Goal: Information Seeking & Learning: Learn about a topic

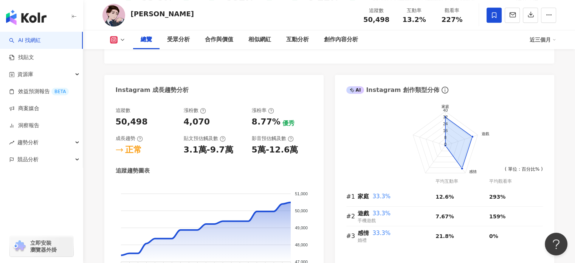
click at [133, 116] on div "50,498" at bounding box center [132, 122] width 32 height 12
copy div "50,498"
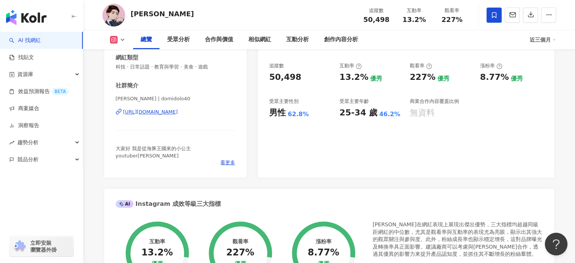
scroll to position [63, 0]
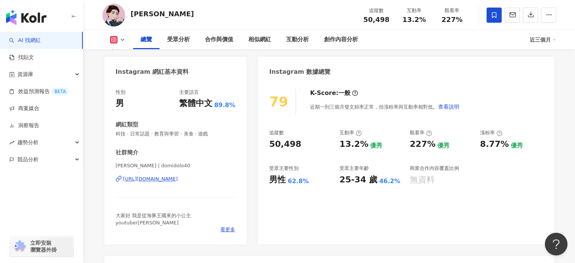
click at [415, 142] on div "227%" at bounding box center [423, 144] width 26 height 12
copy div "227"
click at [178, 175] on div "[URL][DOMAIN_NAME]" at bounding box center [150, 178] width 55 height 7
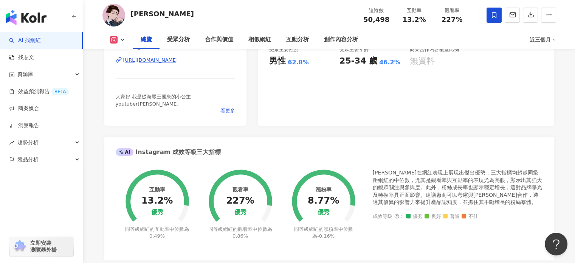
scroll to position [189, 0]
